Goal: Use online tool/utility: Utilize a website feature to perform a specific function

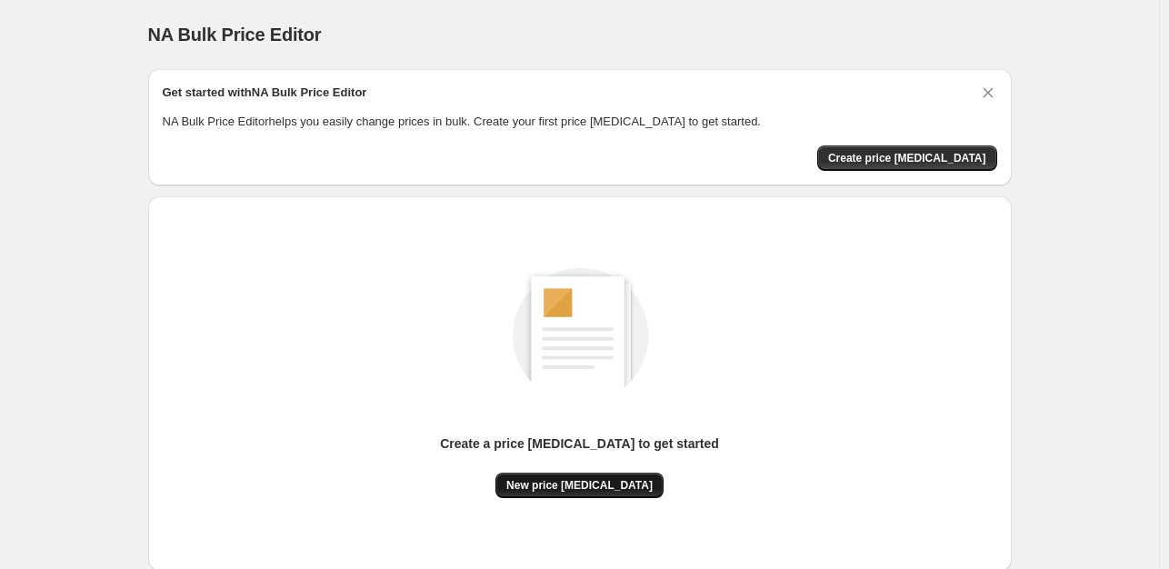
click at [586, 489] on span "New price [MEDICAL_DATA]" at bounding box center [580, 485] width 146 height 15
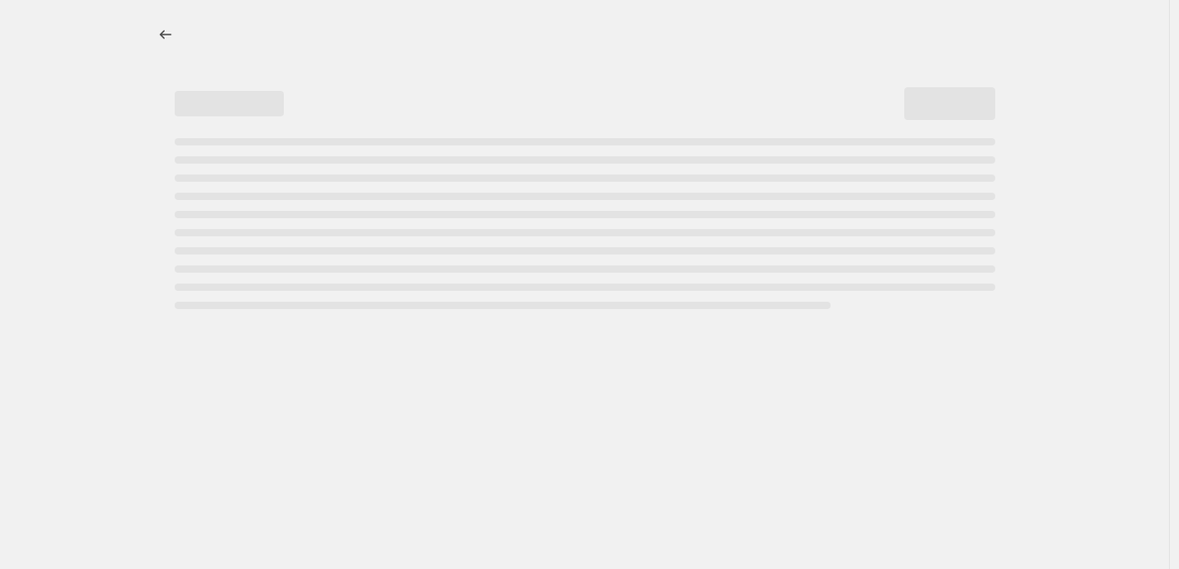
select select "percentage"
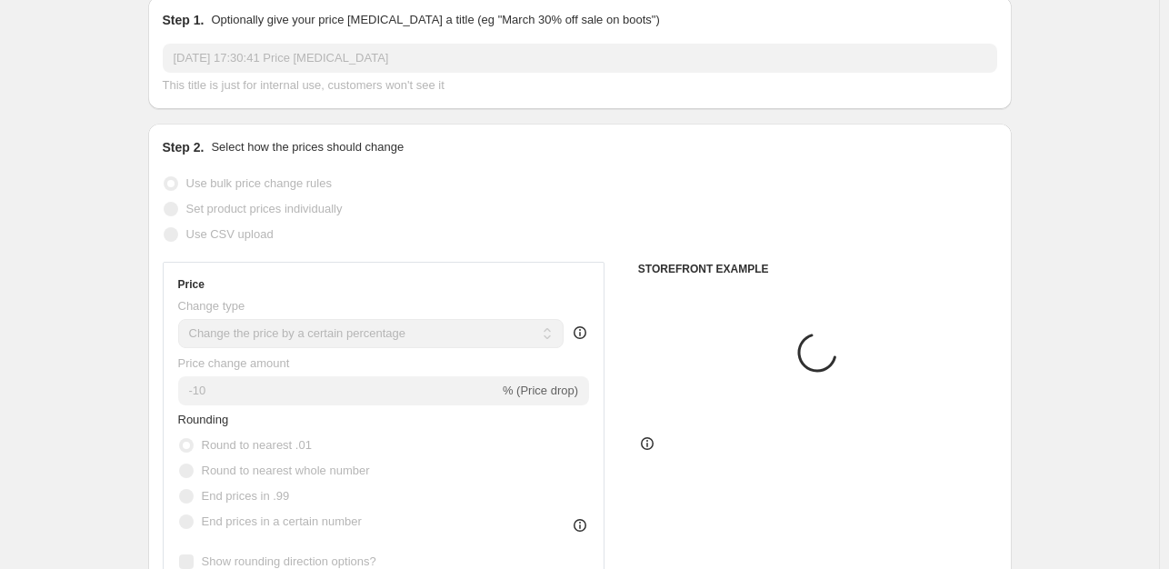
scroll to position [182, 0]
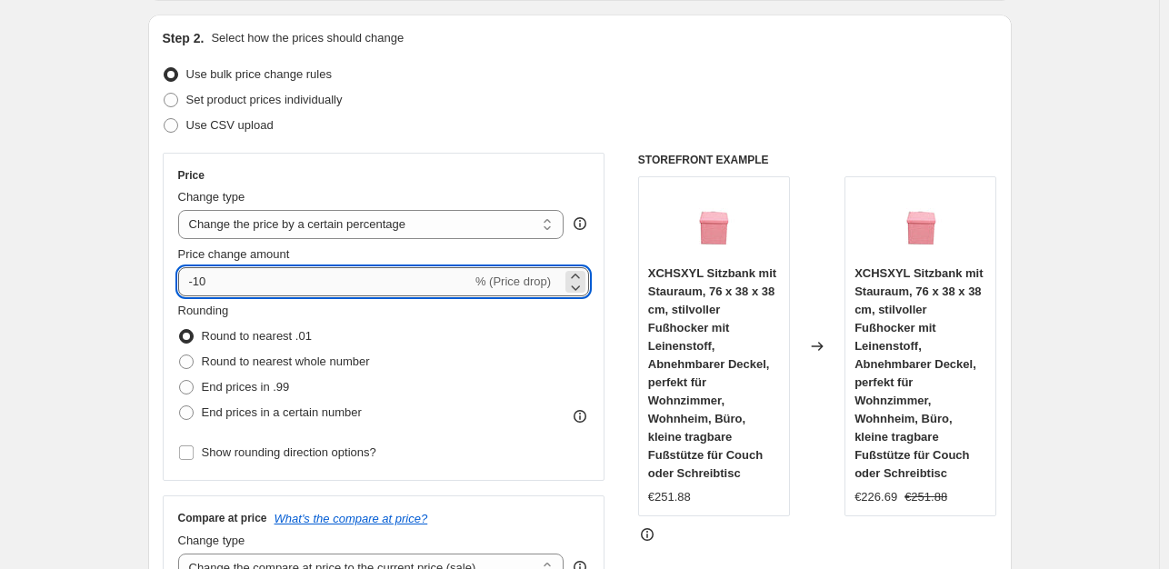
click at [217, 282] on input "-10" at bounding box center [325, 281] width 294 height 29
type input "-1"
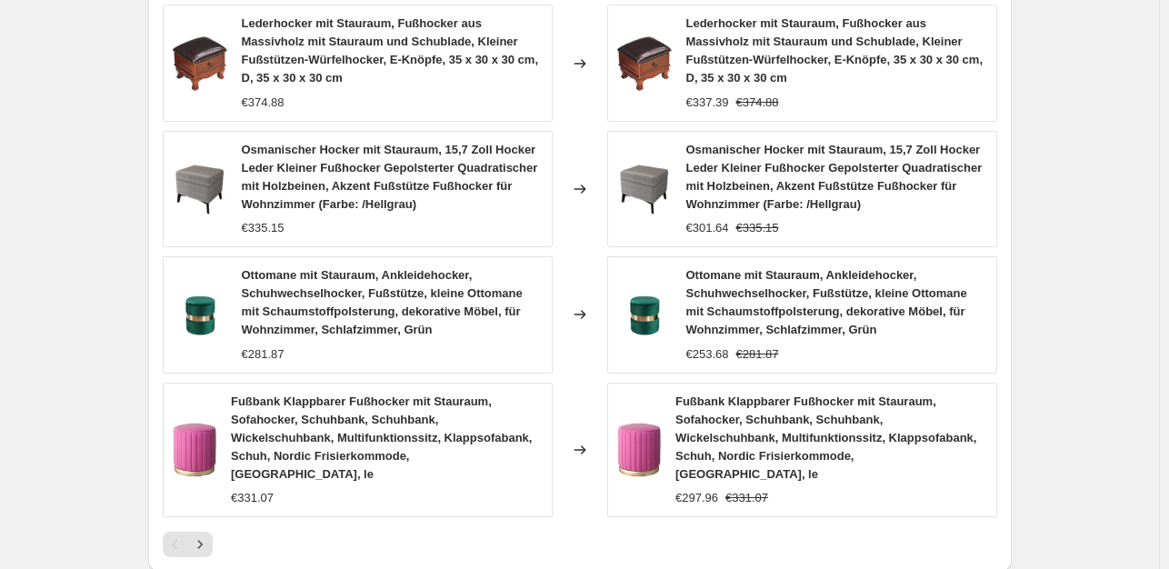
scroll to position [1440, 0]
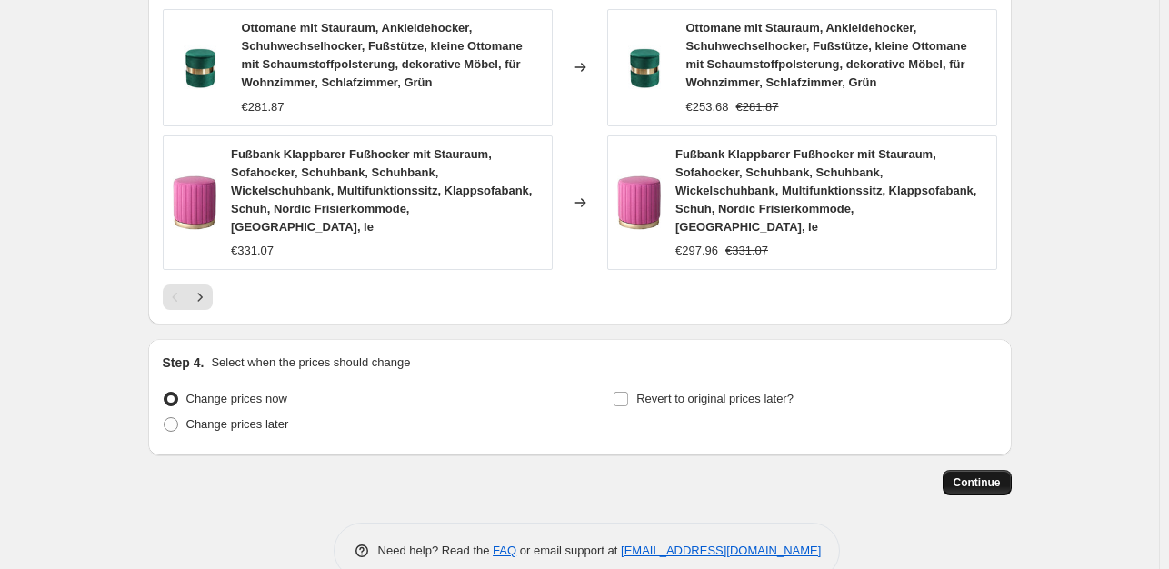
type input "-35"
click at [989, 476] on span "Continue" at bounding box center [977, 483] width 47 height 15
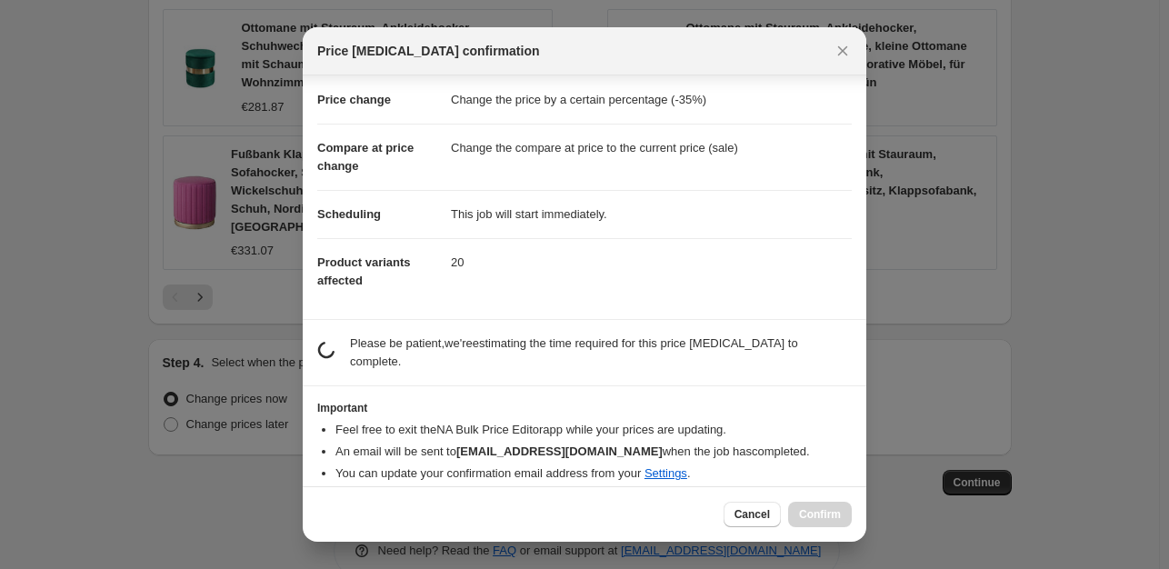
scroll to position [27, 0]
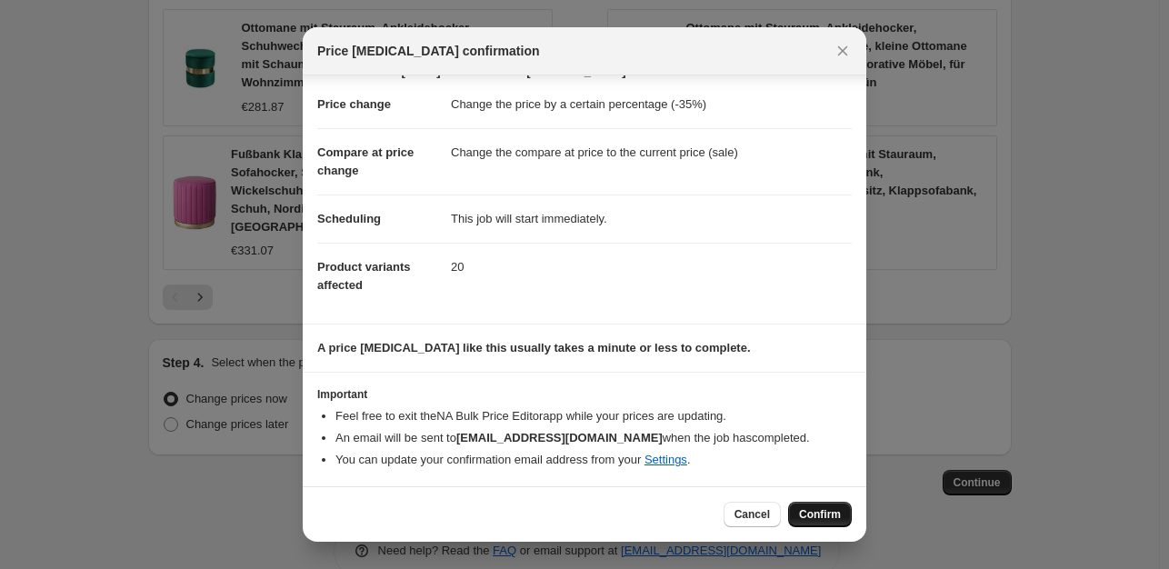
click at [823, 511] on span "Confirm" at bounding box center [820, 514] width 42 height 15
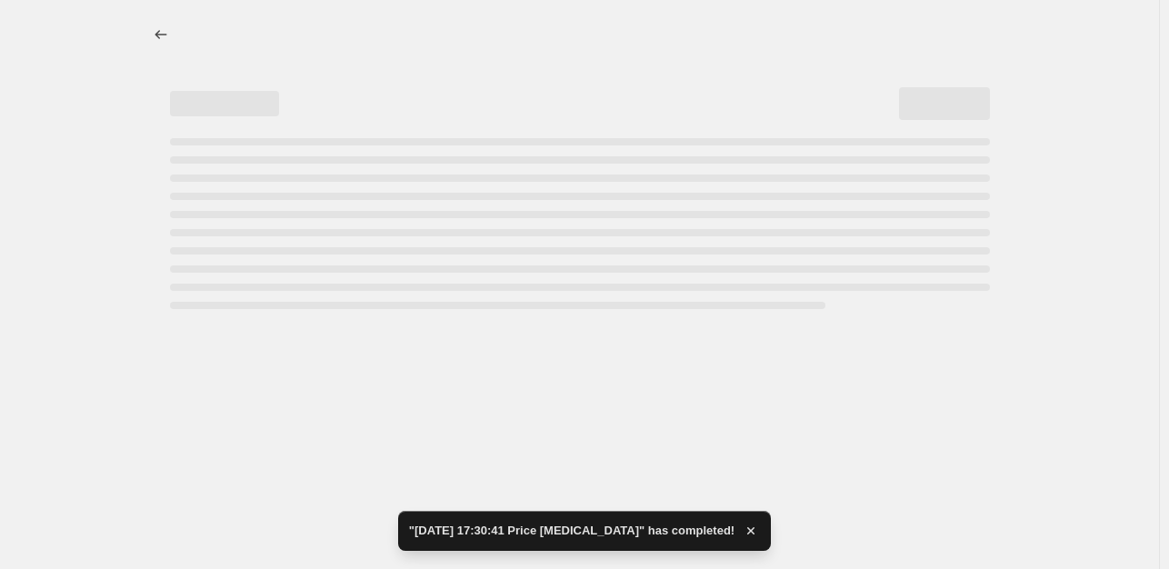
select select "percentage"
